Goal: Information Seeking & Learning: Learn about a topic

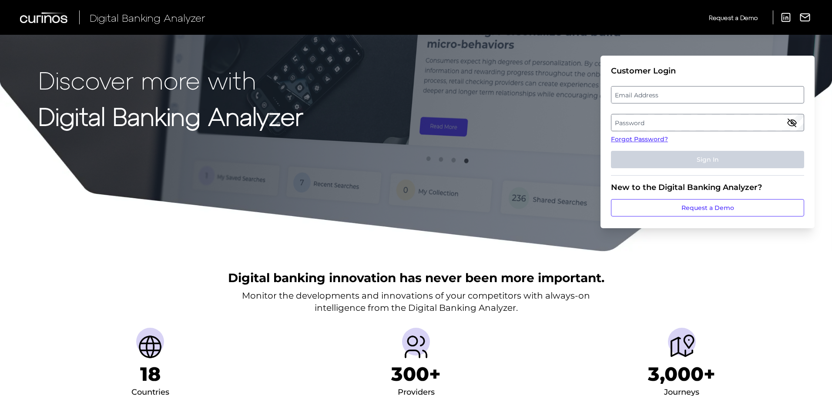
click at [661, 97] on label "Email Address" at bounding box center [707, 95] width 192 height 16
click at [661, 97] on input "email" at bounding box center [707, 94] width 193 height 17
type input "Abigail.Brauninger@td.com"
click at [662, 127] on label "Password" at bounding box center [707, 123] width 192 height 16
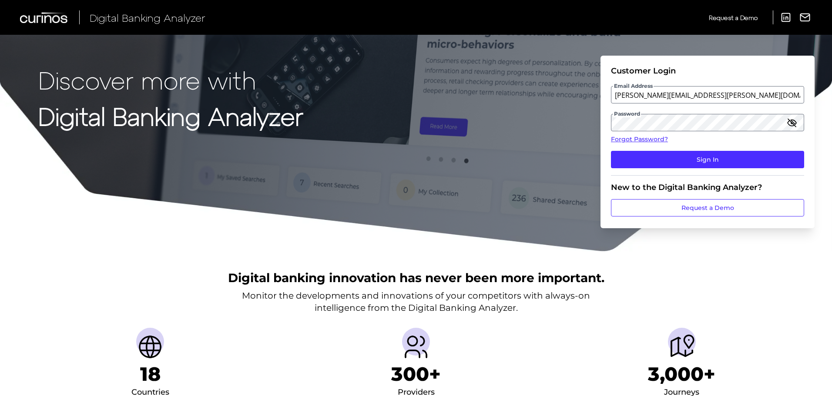
click at [794, 125] on icon "button" at bounding box center [791, 123] width 9 height 6
click at [790, 119] on icon "button" at bounding box center [791, 122] width 10 height 10
click at [774, 147] on fieldset "Customer Login Email Address Abigail.Brauninger@td.com Password Forgot Password…" at bounding box center [707, 121] width 193 height 110
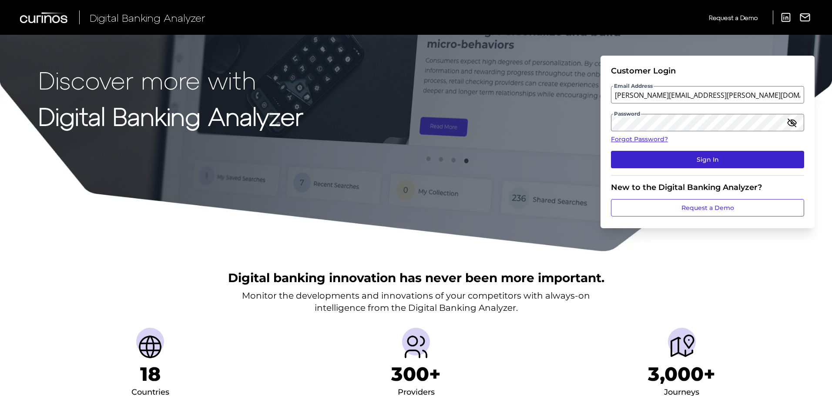
click at [771, 154] on button "Sign In" at bounding box center [707, 159] width 193 height 17
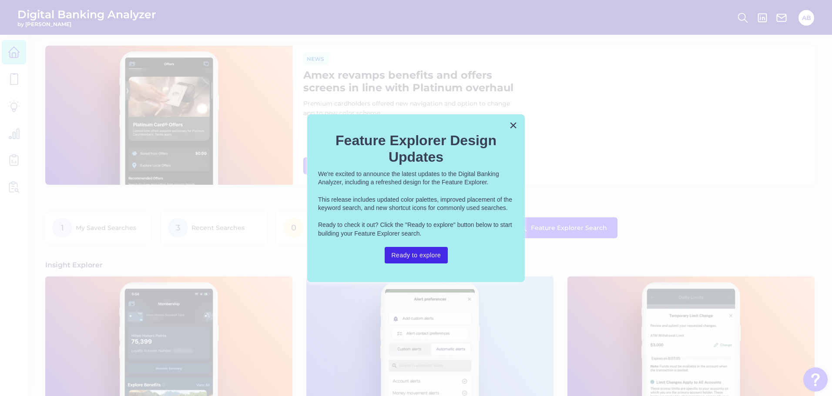
click at [434, 259] on button "Ready to explore" at bounding box center [416, 255] width 64 height 17
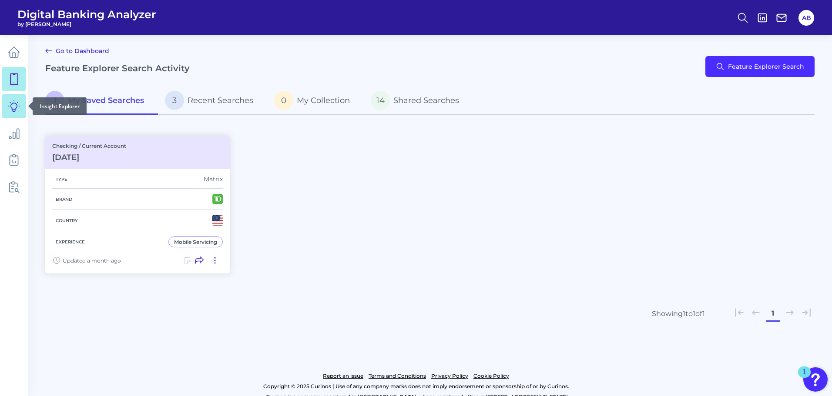
click at [12, 104] on icon at bounding box center [13, 105] width 11 height 11
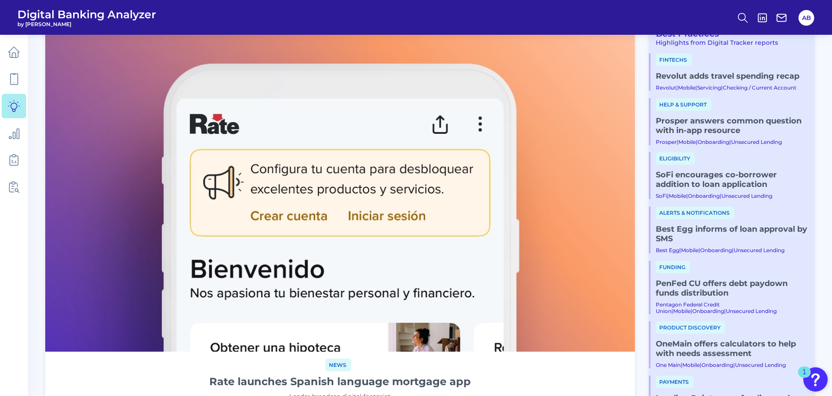
scroll to position [130, 0]
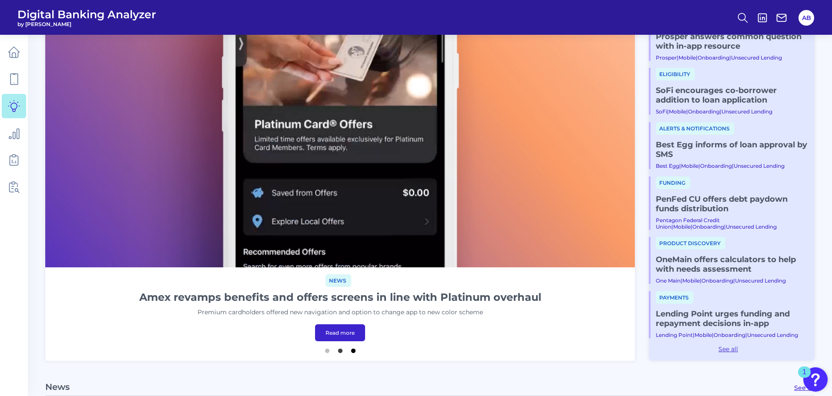
click at [354, 351] on button "3" at bounding box center [353, 348] width 9 height 9
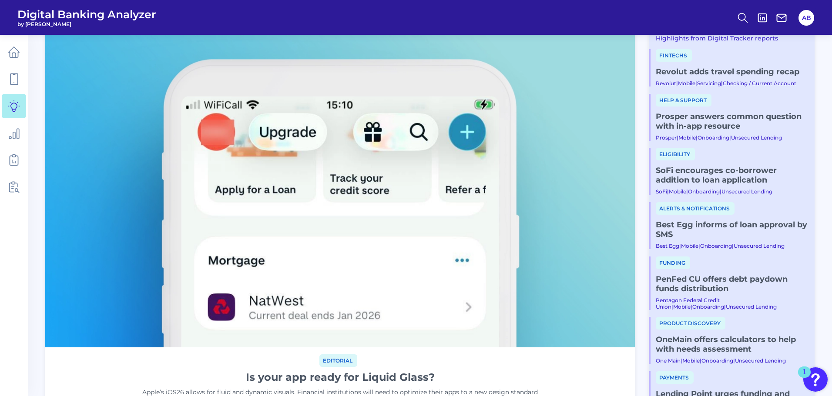
scroll to position [0, 0]
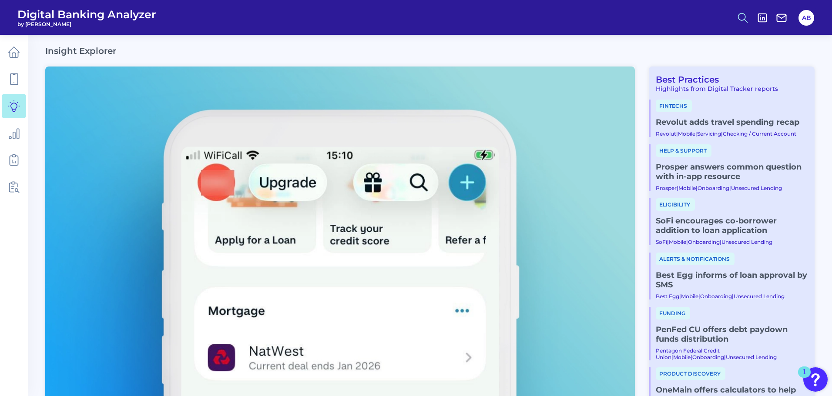
click at [739, 17] on icon at bounding box center [742, 18] width 12 height 12
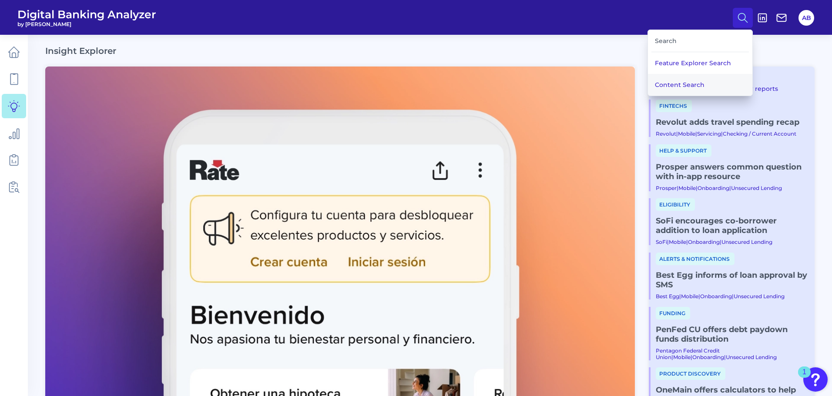
click at [710, 84] on button "Content Search" at bounding box center [700, 85] width 104 height 22
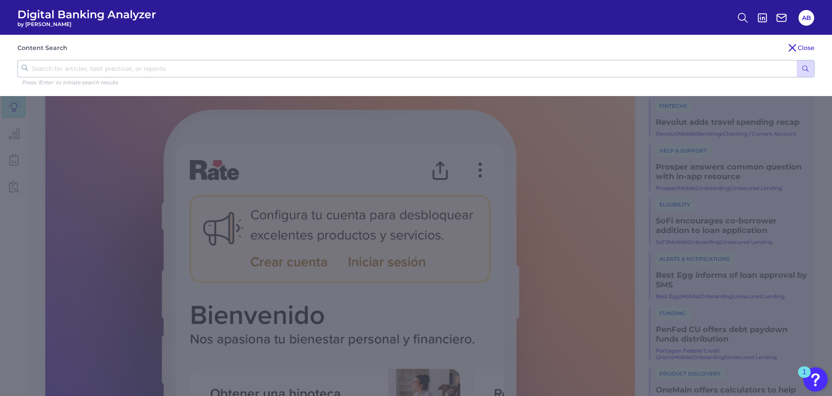
click at [464, 59] on div "Content Search Close Press ‘Enter’ to initiate search results" at bounding box center [416, 65] width 832 height 61
click at [389, 46] on div "Content Search Close" at bounding box center [415, 48] width 797 height 10
click at [312, 66] on input "text" at bounding box center [415, 68] width 797 height 17
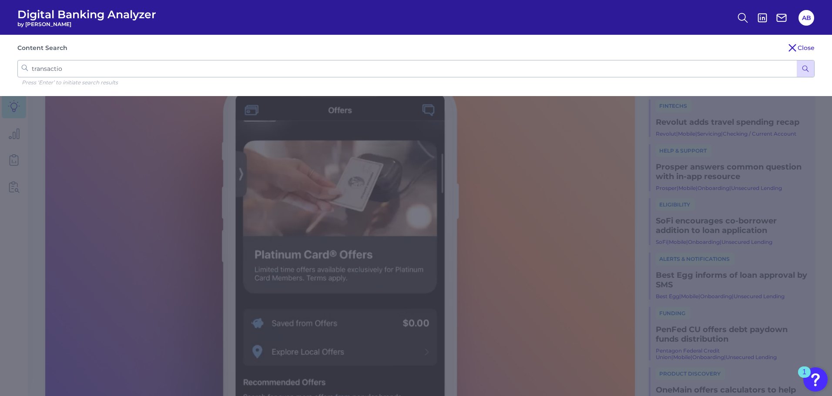
type input "transaction"
click button "submit" at bounding box center [804, 68] width 17 height 17
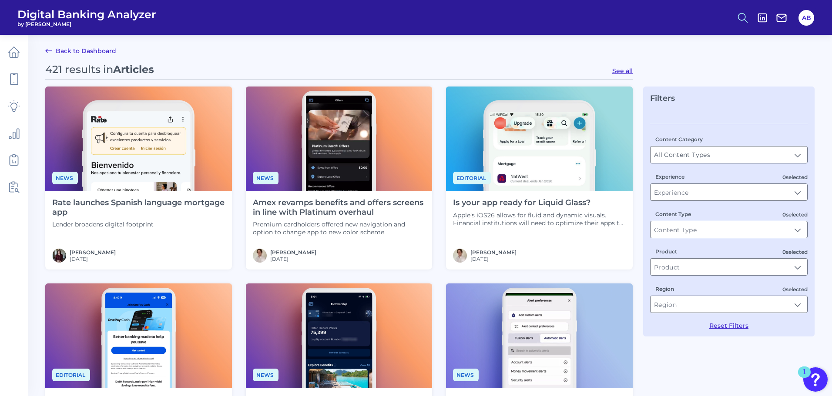
click at [739, 20] on circle at bounding box center [741, 16] width 7 height 7
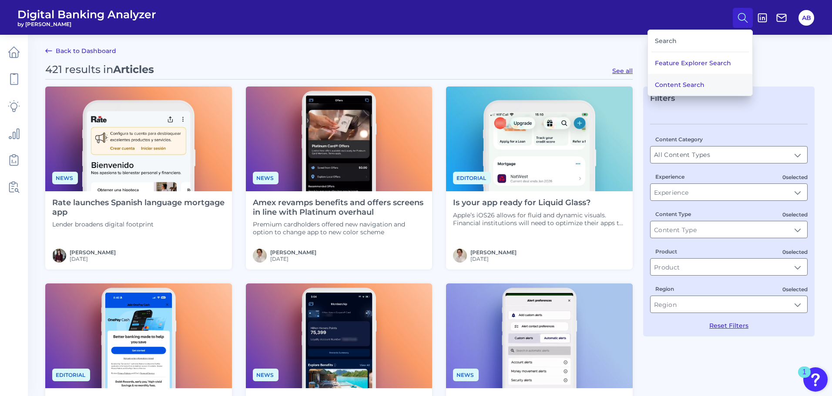
click at [680, 87] on button "Content Search" at bounding box center [700, 85] width 104 height 22
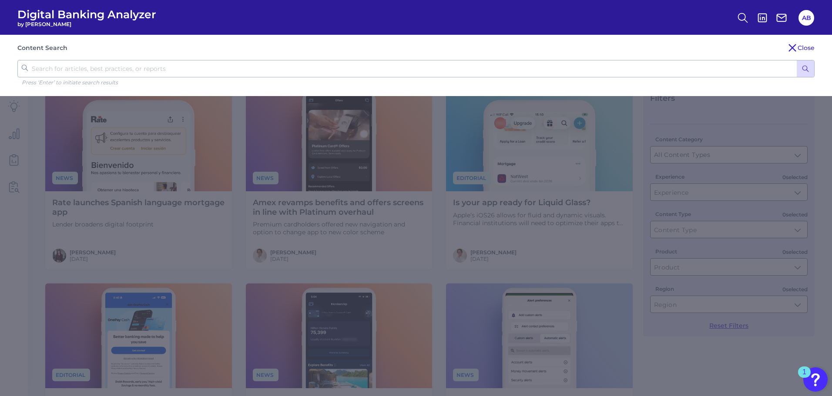
click at [371, 77] on input "text" at bounding box center [415, 68] width 797 height 17
type input "virtual assistant"
click at [796, 60] on button "submit" at bounding box center [804, 68] width 17 height 17
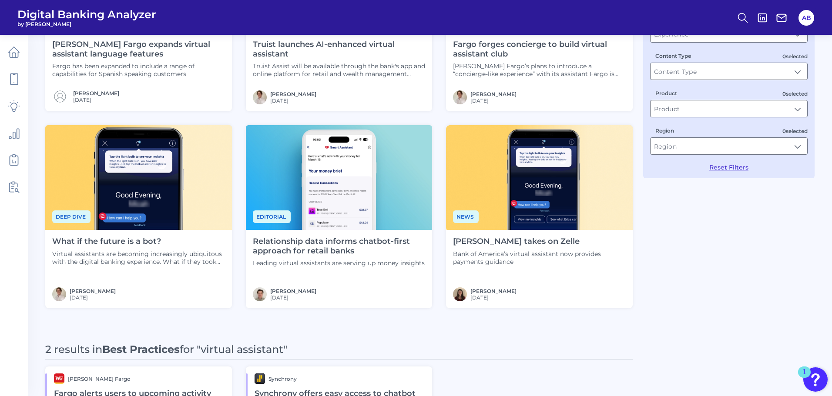
scroll to position [174, 0]
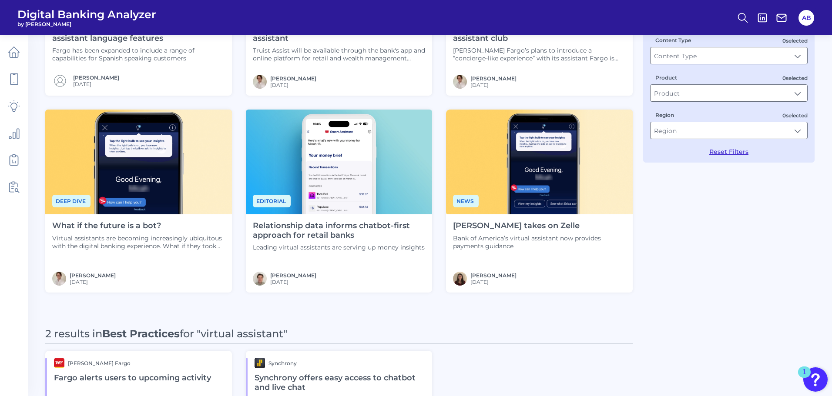
drag, startPoint x: 345, startPoint y: 229, endPoint x: 498, endPoint y: 325, distance: 179.8
click at [498, 325] on div "28 results in Articles for "virtual assistant" See all Alerts [PERSON_NAME] Far…" at bounding box center [338, 253] width 587 height 728
drag, startPoint x: 375, startPoint y: 237, endPoint x: 349, endPoint y: 231, distance: 27.2
drag, startPoint x: 349, startPoint y: 231, endPoint x: 343, endPoint y: 234, distance: 7.0
click at [343, 234] on h4 "Relationship data informs chatbot-first approach for retail banks" at bounding box center [339, 230] width 173 height 19
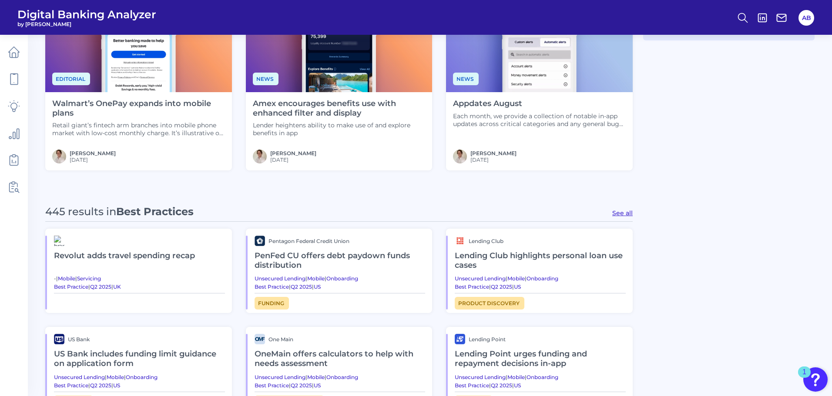
scroll to position [217, 0]
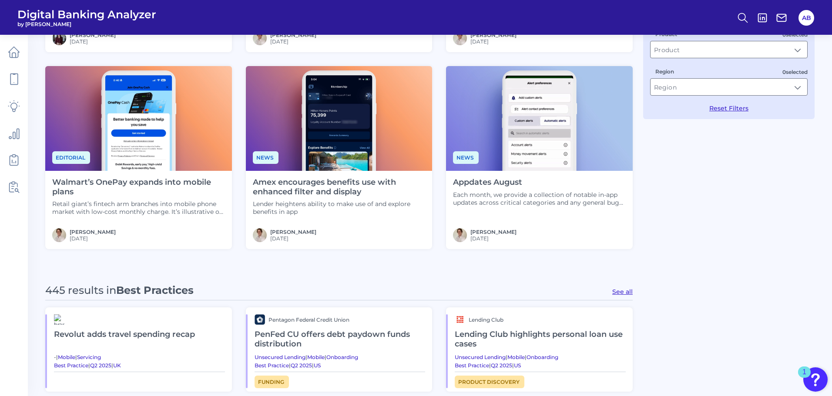
drag, startPoint x: 525, startPoint y: 204, endPoint x: 511, endPoint y: 194, distance: 17.1
drag, startPoint x: 511, startPoint y: 194, endPoint x: 699, endPoint y: 217, distance: 189.6
click at [701, 217] on div "421 results in Articles See all News Rate launches Spanish language mortgage ap…" at bounding box center [429, 397] width 769 height 1103
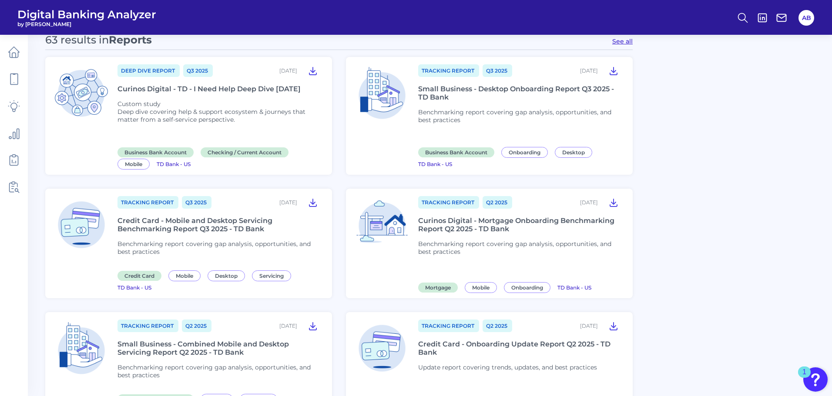
scroll to position [652, 0]
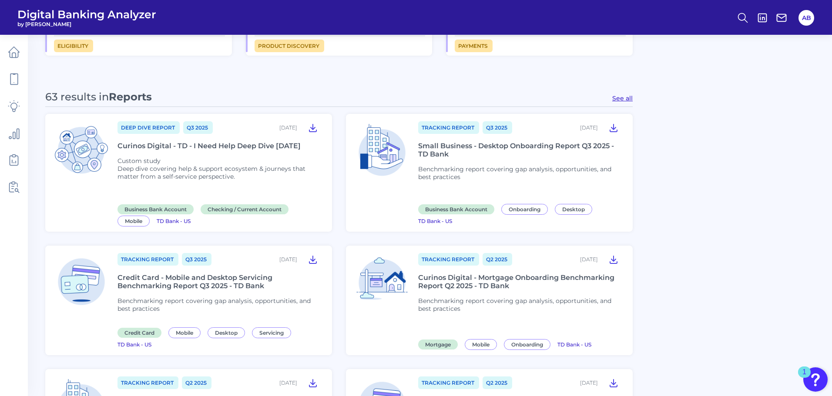
click at [200, 146] on div "Curinos Digital - TD - I Need Help Deep Dive [DATE]" at bounding box center [208, 146] width 183 height 8
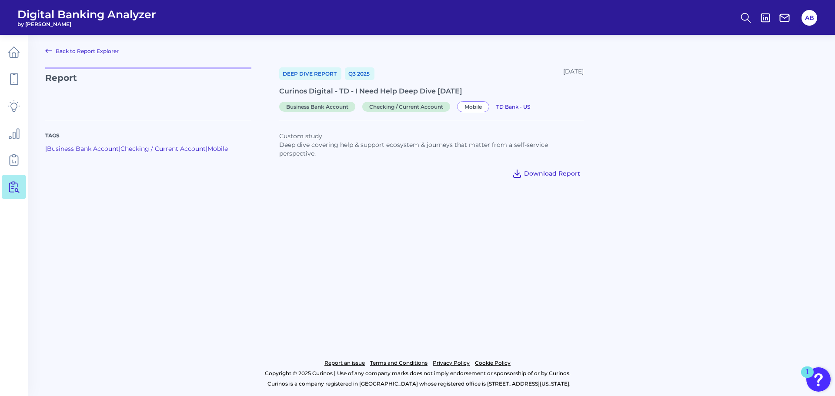
click at [555, 176] on span "Download Report" at bounding box center [552, 174] width 56 height 8
